Goal: Information Seeking & Learning: Check status

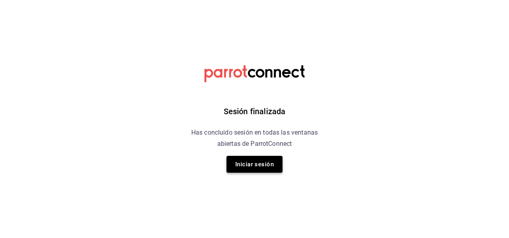
click at [243, 162] on button "Iniciar sesión" at bounding box center [254, 164] width 56 height 17
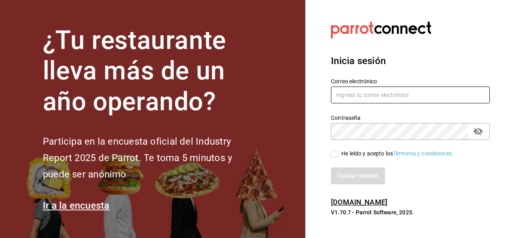
click at [345, 95] on input "text" at bounding box center [410, 94] width 159 height 17
type input "ivogerardo_hdz@hotmail.com"
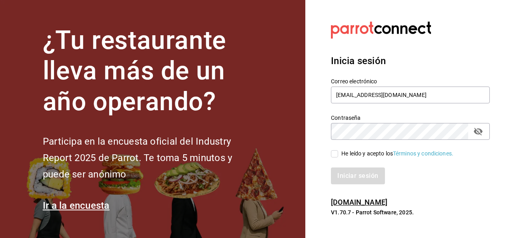
click at [334, 154] on input "He leído y acepto los Términos y condiciones." at bounding box center [334, 153] width 7 height 7
checkbox input "true"
click at [349, 188] on div "Inicia sesión Correo electrónico ivogerardo_hdz@hotmail.com Contraseña Contrase…" at bounding box center [410, 119] width 159 height 150
click at [353, 180] on button "Iniciar sesión" at bounding box center [358, 175] width 54 height 17
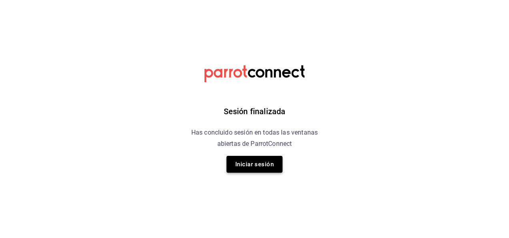
click at [258, 163] on button "Iniciar sesión" at bounding box center [254, 164] width 56 height 17
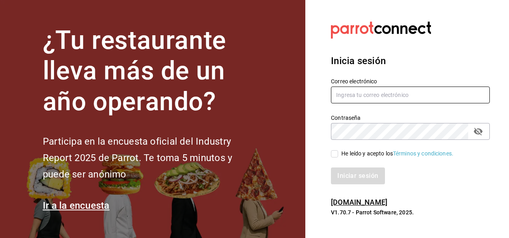
click at [351, 101] on input "text" at bounding box center [410, 94] width 159 height 17
type input "ivogerardo_hdz@hotmail.com"
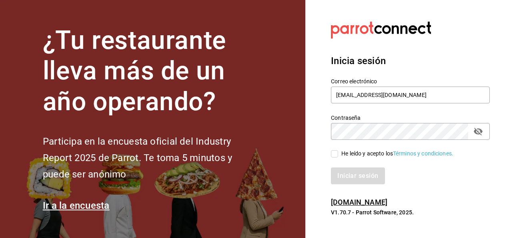
click at [336, 154] on input "He leído y acepto los Términos y condiciones." at bounding box center [334, 153] width 7 height 7
checkbox input "true"
click at [355, 177] on button "Iniciar sesión" at bounding box center [358, 175] width 54 height 17
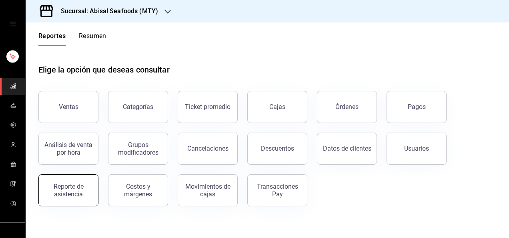
click at [77, 190] on div "Reporte de asistencia" at bounding box center [69, 189] width 50 height 15
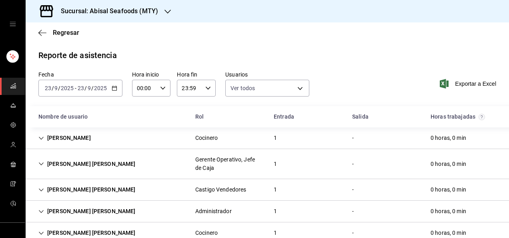
click at [61, 95] on div "[DATE] [DATE] - [DATE] [DATE]" at bounding box center [80, 88] width 84 height 17
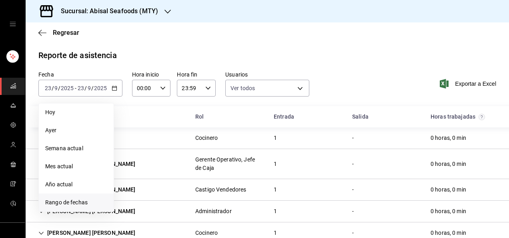
click at [62, 206] on span "Rango de fechas" at bounding box center [76, 202] width 62 height 8
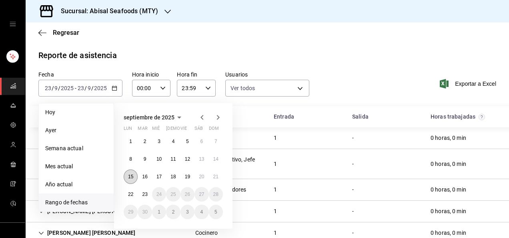
click at [134, 180] on button "15" at bounding box center [131, 176] width 14 height 14
click at [212, 180] on button "21" at bounding box center [216, 176] width 14 height 14
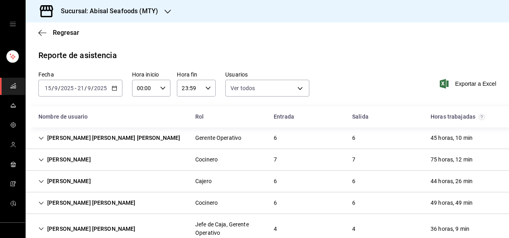
click at [117, 226] on div "[PERSON_NAME] [PERSON_NAME]" at bounding box center [87, 228] width 110 height 15
click at [107, 230] on div "[PERSON_NAME] [PERSON_NAME]" at bounding box center [87, 228] width 110 height 15
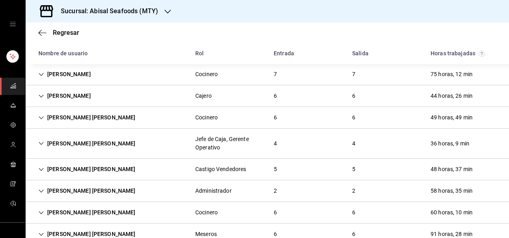
scroll to position [48, 0]
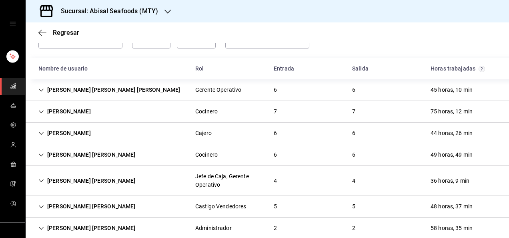
click at [141, 179] on div "[PERSON_NAME] [PERSON_NAME]" at bounding box center [87, 180] width 110 height 15
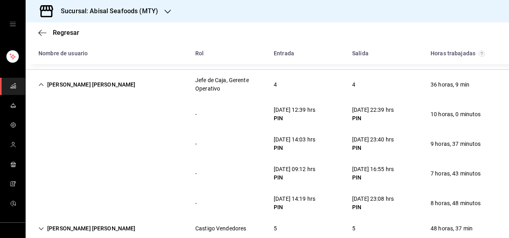
scroll to position [144, 0]
